Goal: Task Accomplishment & Management: Manage account settings

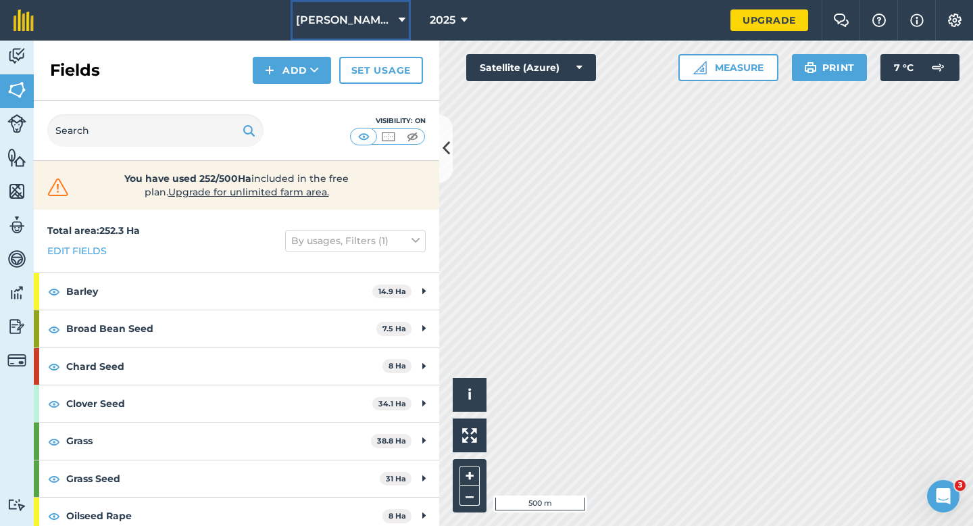
click at [379, 20] on span "[PERSON_NAME] & Sons" at bounding box center [344, 20] width 97 height 16
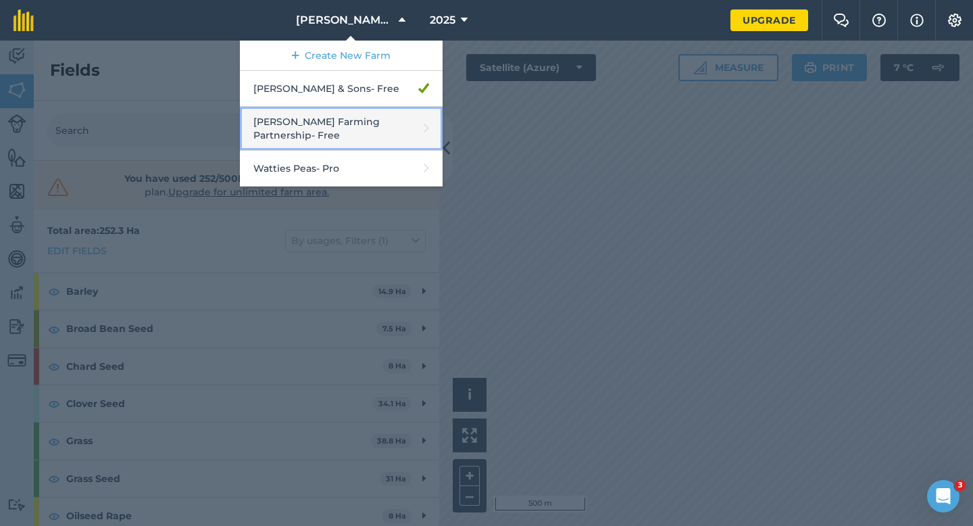
click at [385, 118] on link "[PERSON_NAME] Farming Partnership - Free" at bounding box center [341, 129] width 203 height 44
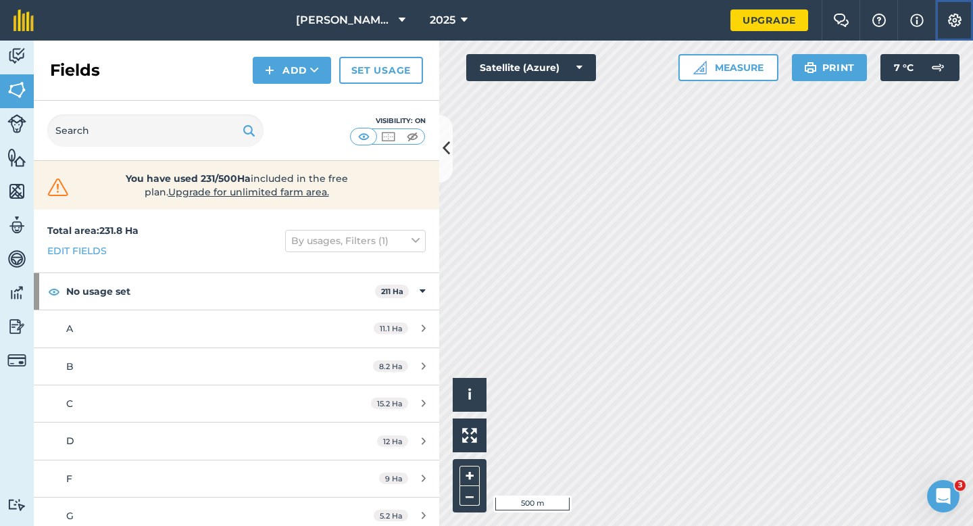
click at [959, 16] on img at bounding box center [955, 21] width 16 height 14
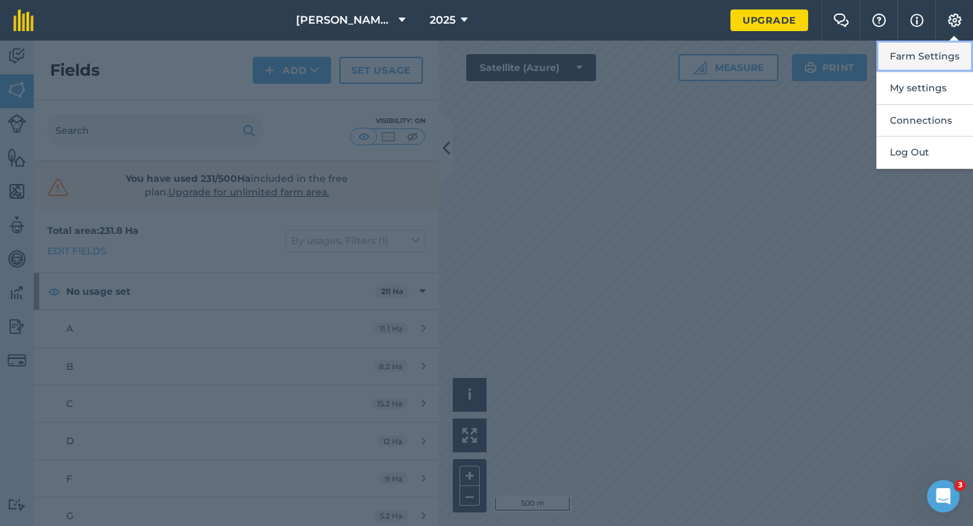
click at [950, 47] on button "Farm Settings" at bounding box center [925, 57] width 97 height 32
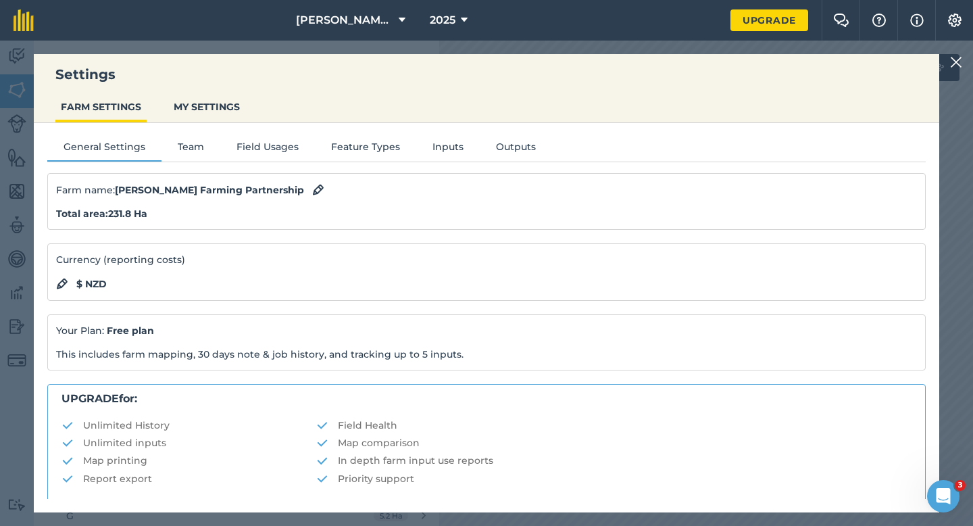
scroll to position [260, 0]
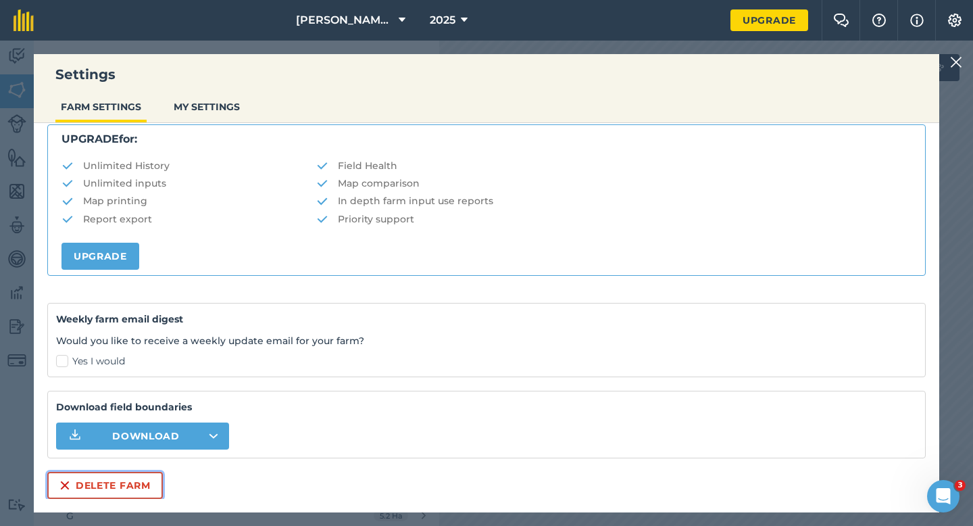
click at [101, 493] on button "Delete farm" at bounding box center [105, 485] width 116 height 27
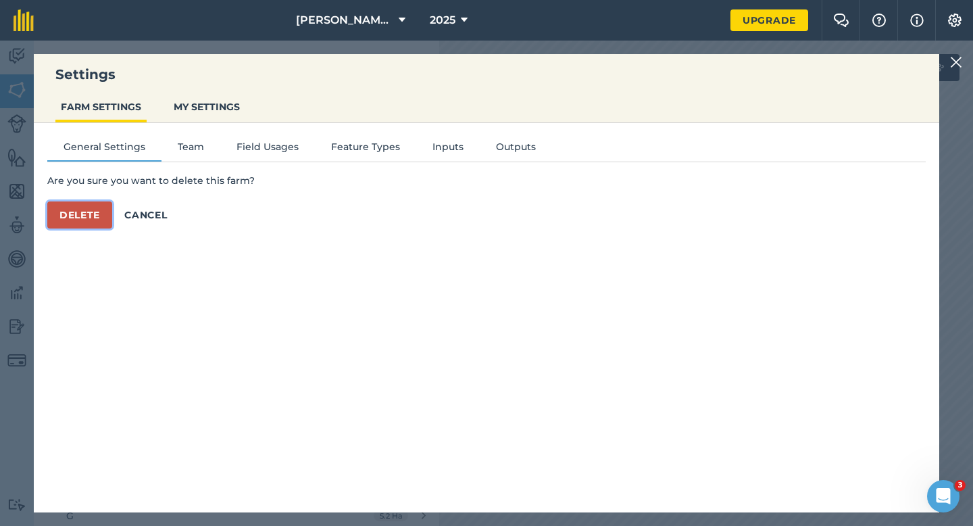
click at [95, 205] on button "Delete" at bounding box center [79, 214] width 65 height 27
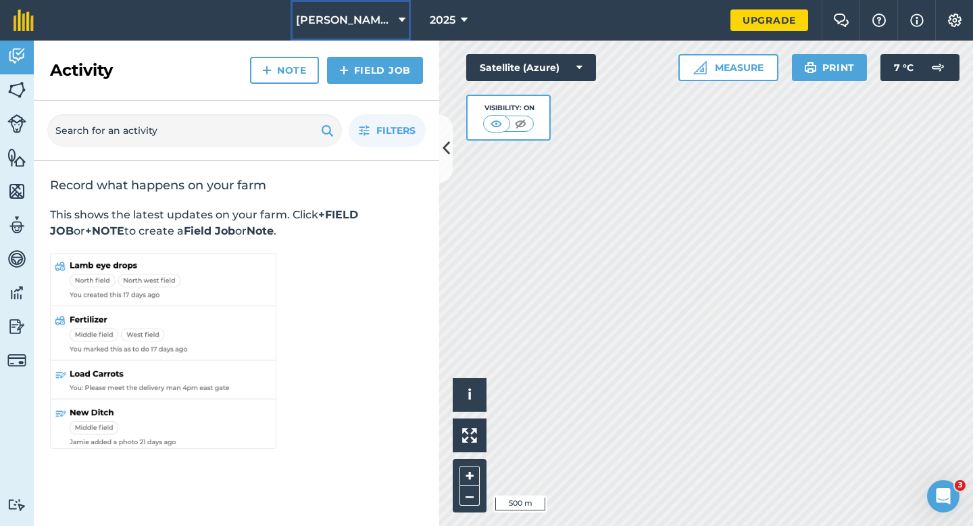
click at [378, 18] on span "[PERSON_NAME] & Sons" at bounding box center [344, 20] width 97 height 16
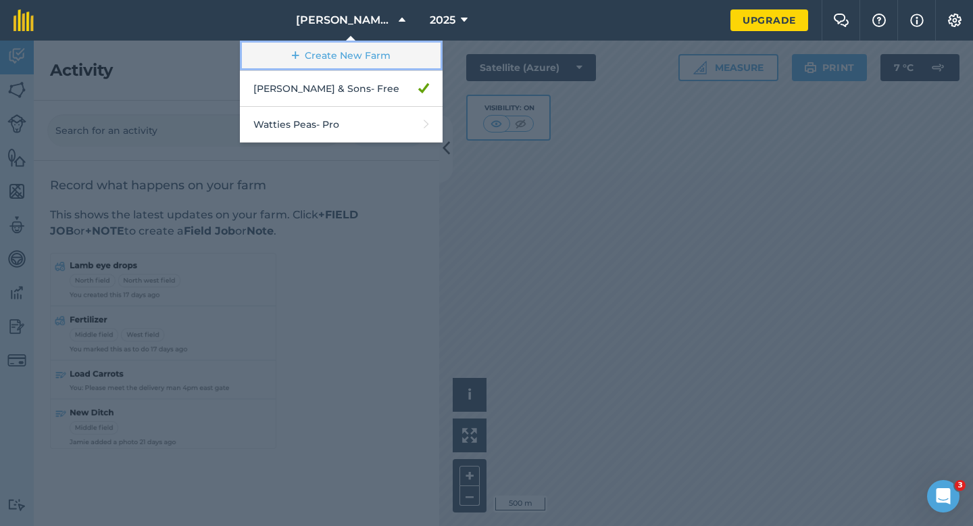
click at [378, 46] on link "Create New Farm" at bounding box center [341, 56] width 203 height 30
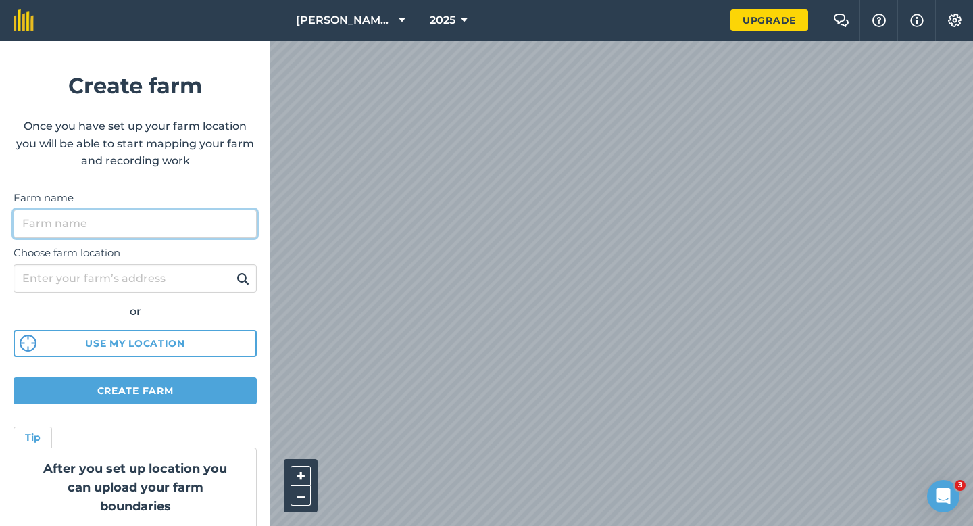
click at [172, 235] on input "Farm name" at bounding box center [135, 224] width 243 height 28
type input "[PERSON_NAME] Farming LTD"
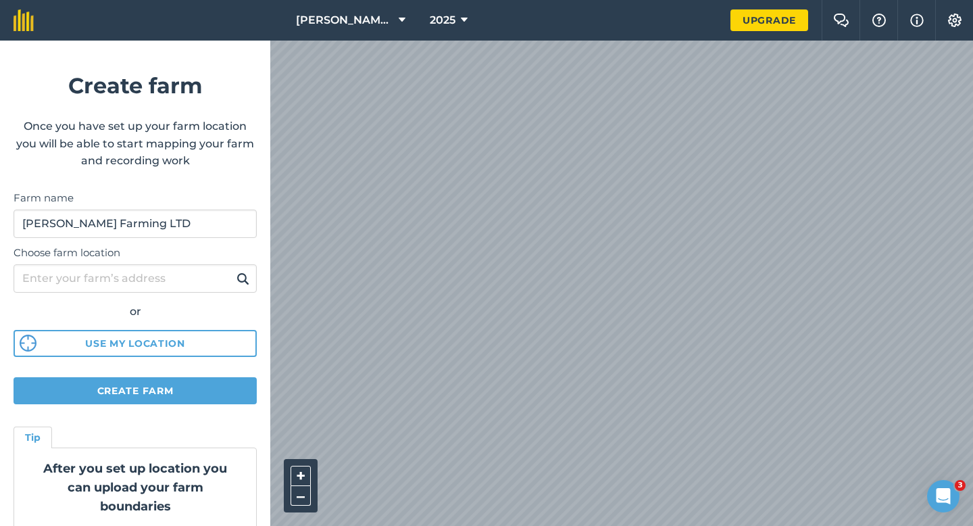
click at [80, 41] on div "[PERSON_NAME] & Sons 2025 Upgrade Farm Chat Help Info Settings Create farm Once…" at bounding box center [486, 20] width 973 height 41
